Goal: Navigation & Orientation: Understand site structure

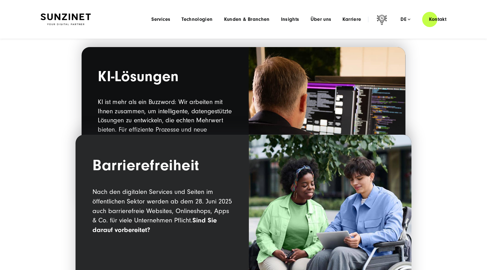
scroll to position [598, 0]
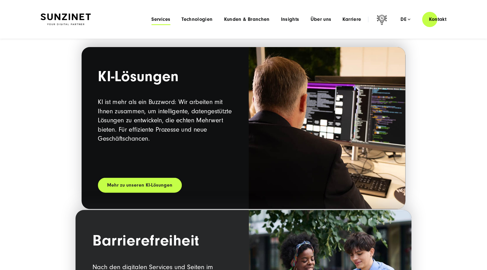
click at [162, 20] on span "Services" at bounding box center [160, 20] width 19 height 6
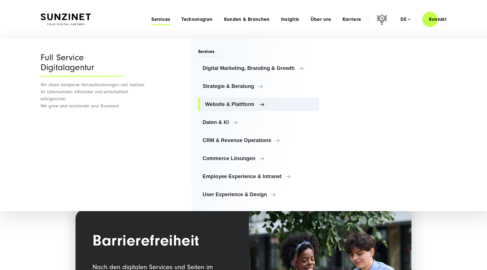
click at [214, 105] on span "Website & Plattform" at bounding box center [259, 105] width 109 height 6
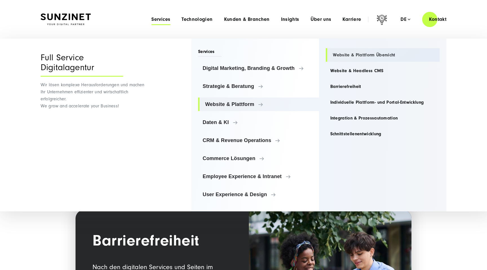
click at [370, 52] on link "Website & Plattform Übersicht" at bounding box center [383, 55] width 114 height 14
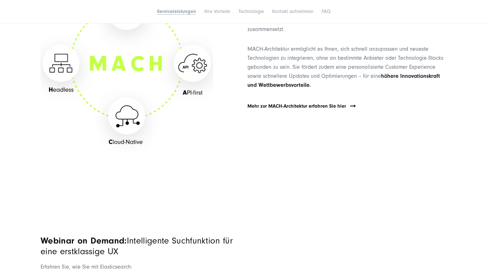
scroll to position [852, 0]
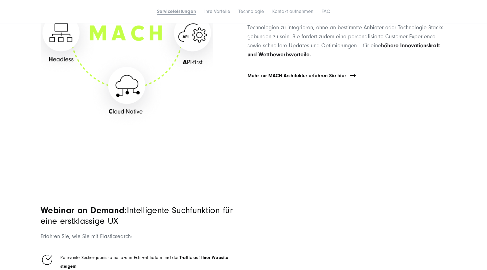
click at [190, 11] on link "Serviceleistungen" at bounding box center [176, 11] width 39 height 6
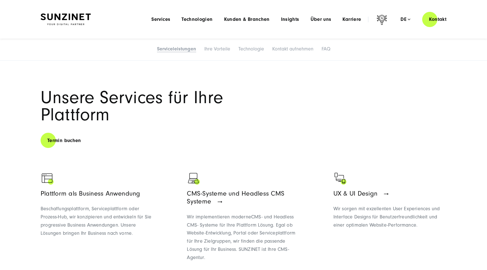
scroll to position [237, 0]
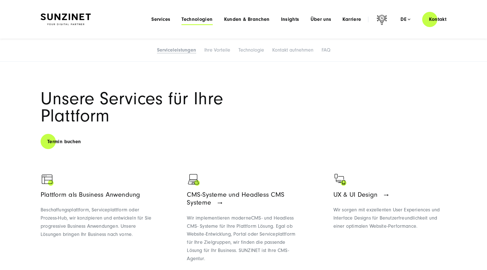
click at [196, 21] on span "Technologien" at bounding box center [197, 20] width 31 height 6
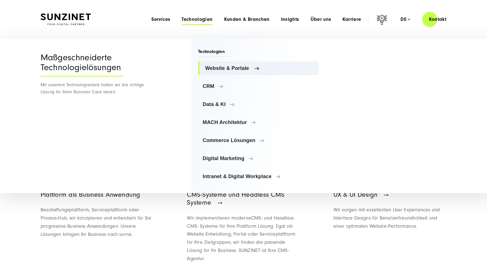
click at [223, 69] on span "Website & Portale" at bounding box center [259, 68] width 109 height 6
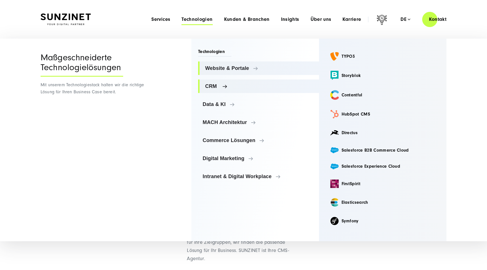
click at [265, 92] on link "CRM" at bounding box center [258, 87] width 121 height 14
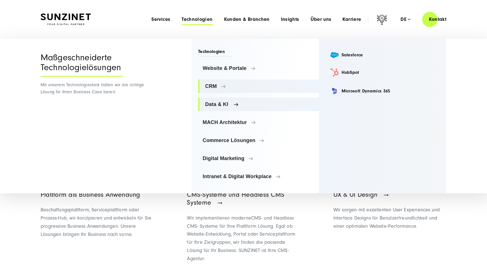
click at [258, 107] on span "Data & KI" at bounding box center [259, 105] width 109 height 6
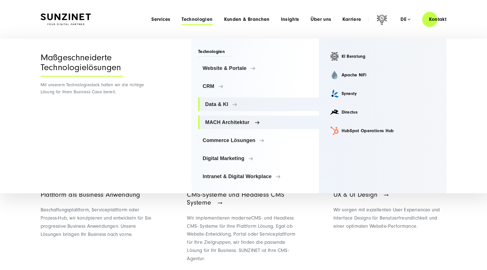
click at [257, 120] on span "MACH Architektur" at bounding box center [259, 123] width 109 height 6
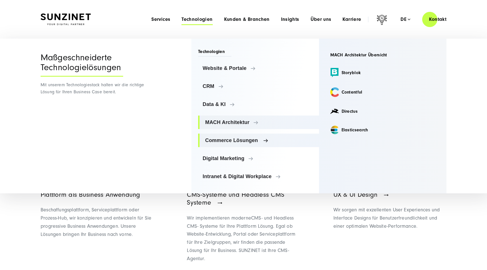
click at [255, 138] on span "Commerce Lösungen" at bounding box center [259, 141] width 109 height 6
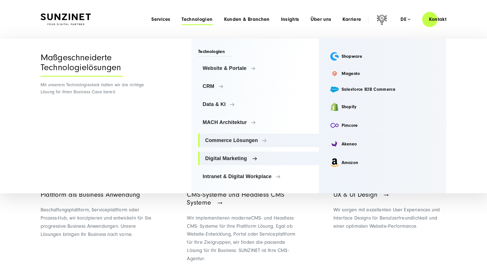
click at [244, 164] on link "Digital Marketing" at bounding box center [258, 159] width 121 height 14
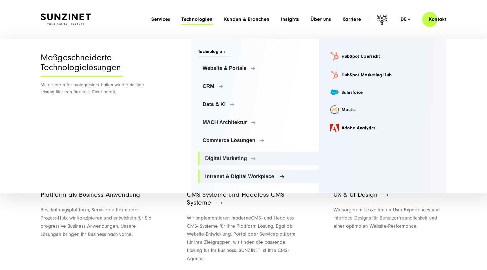
click at [242, 175] on span "Intranet & Digital Workplace" at bounding box center [259, 177] width 109 height 6
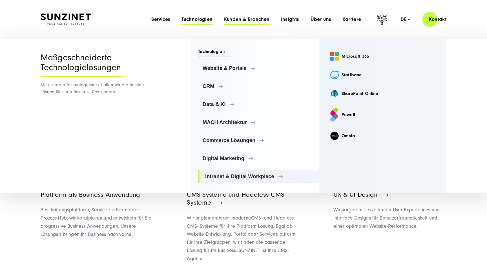
click at [237, 20] on span "Kunden & Branchen" at bounding box center [247, 20] width 46 height 6
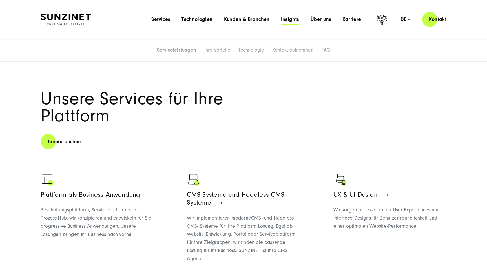
click at [291, 20] on span "Insights" at bounding box center [290, 20] width 18 height 6
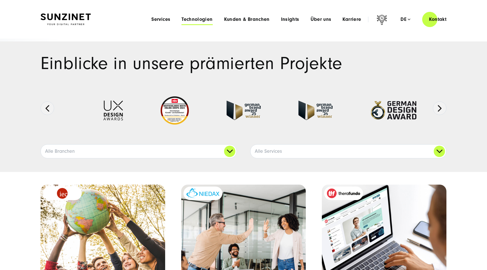
click at [207, 22] on span "Technologien" at bounding box center [197, 20] width 31 height 6
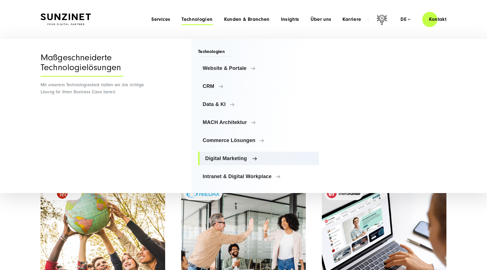
click at [253, 157] on span "Digital Marketing" at bounding box center [259, 159] width 109 height 6
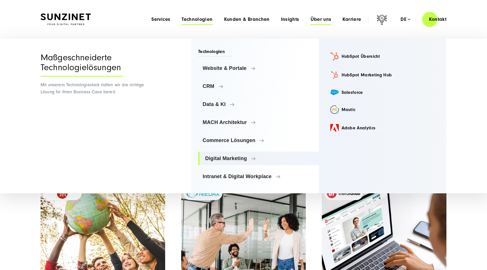
click at [323, 17] on span "Über uns" at bounding box center [321, 20] width 21 height 6
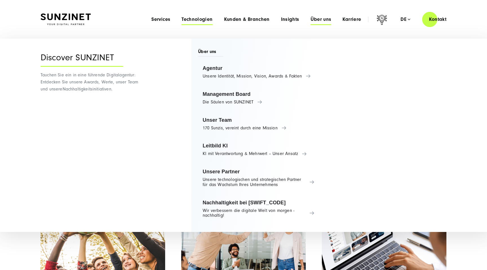
click at [197, 18] on span "Technologien" at bounding box center [197, 20] width 31 height 6
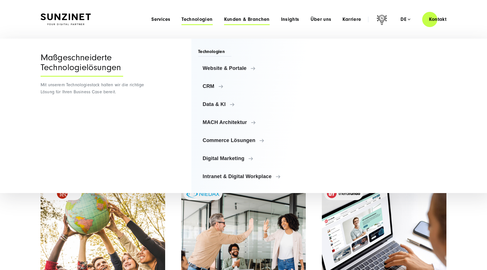
click at [251, 21] on span "Kunden & Branchen" at bounding box center [247, 20] width 46 height 6
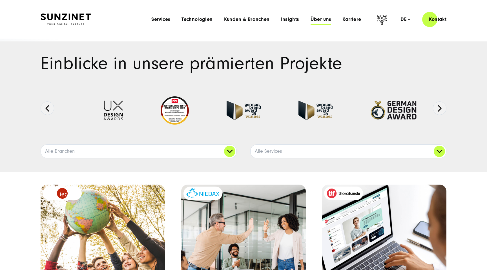
click at [322, 20] on span "Über uns" at bounding box center [321, 20] width 21 height 6
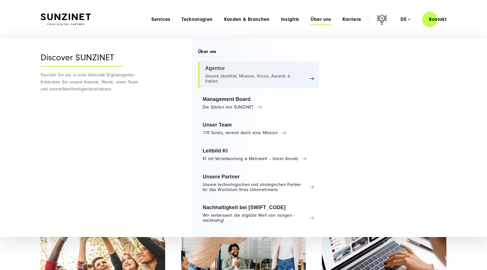
click at [225, 71] on link "Agentur Unsere Identität, Mission, Vision, Awards & Fakten" at bounding box center [258, 74] width 121 height 27
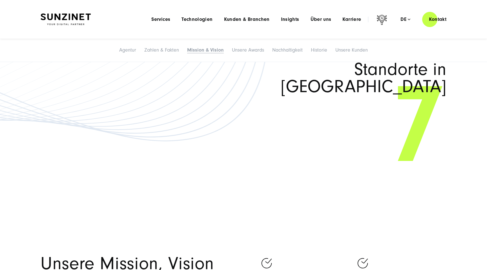
scroll to position [1093, 0]
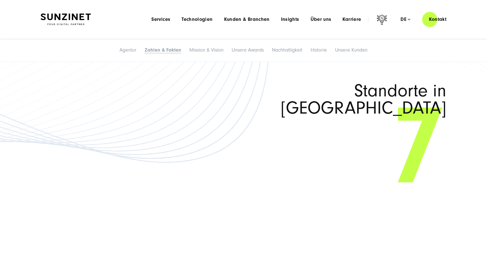
click at [60, 21] on img at bounding box center [66, 20] width 50 height 12
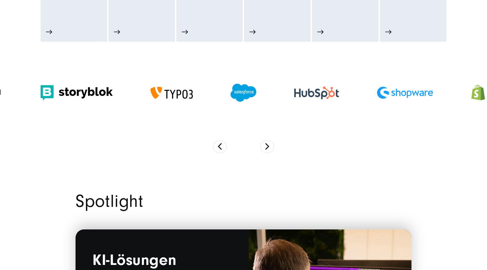
scroll to position [442, 0]
